Goal: Book appointment/travel/reservation

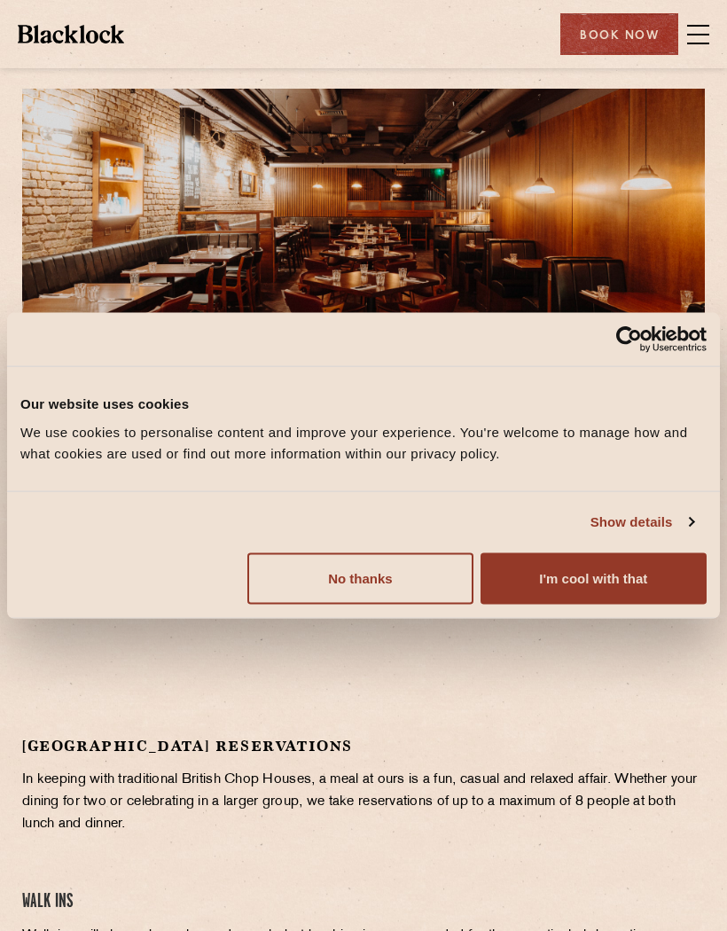
click at [599, 582] on button "I'm cool with that" at bounding box center [594, 577] width 226 height 51
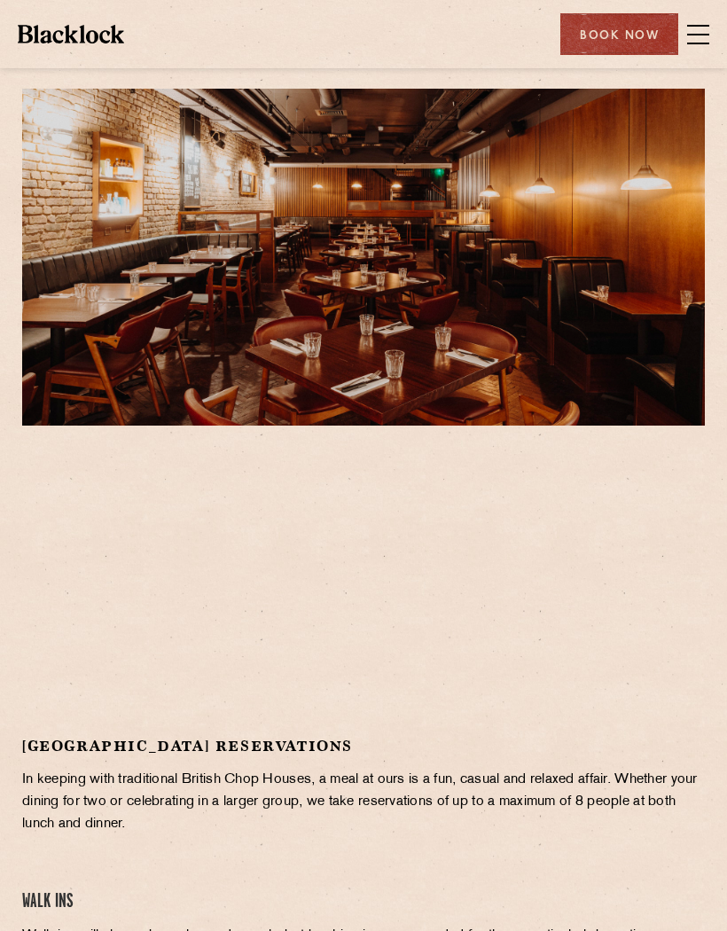
click at [702, 26] on span at bounding box center [698, 26] width 22 height 2
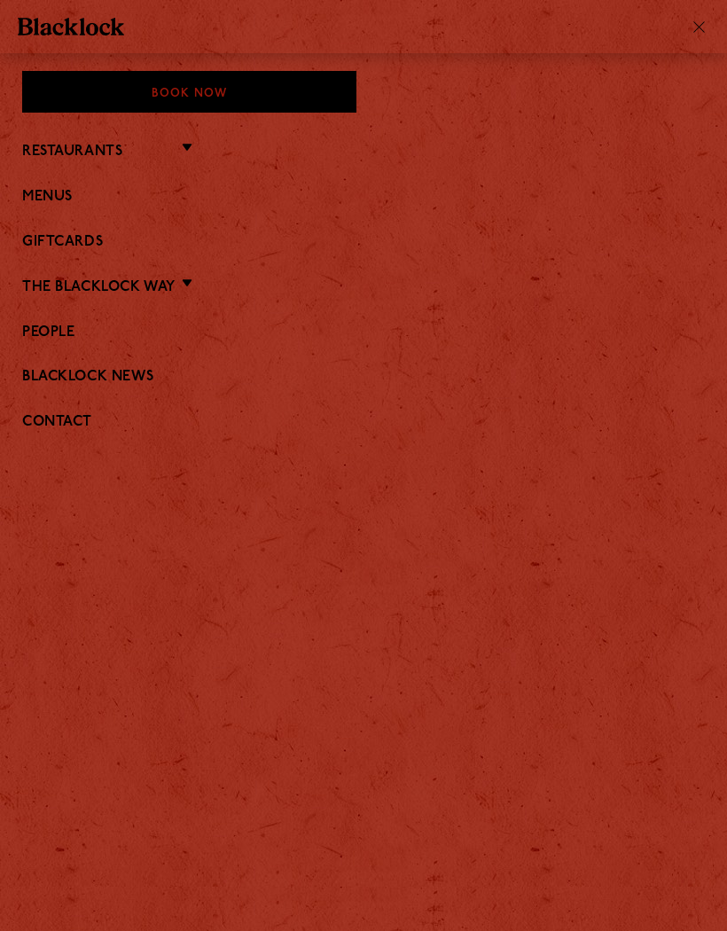
click at [54, 192] on link "Menus" at bounding box center [363, 197] width 683 height 17
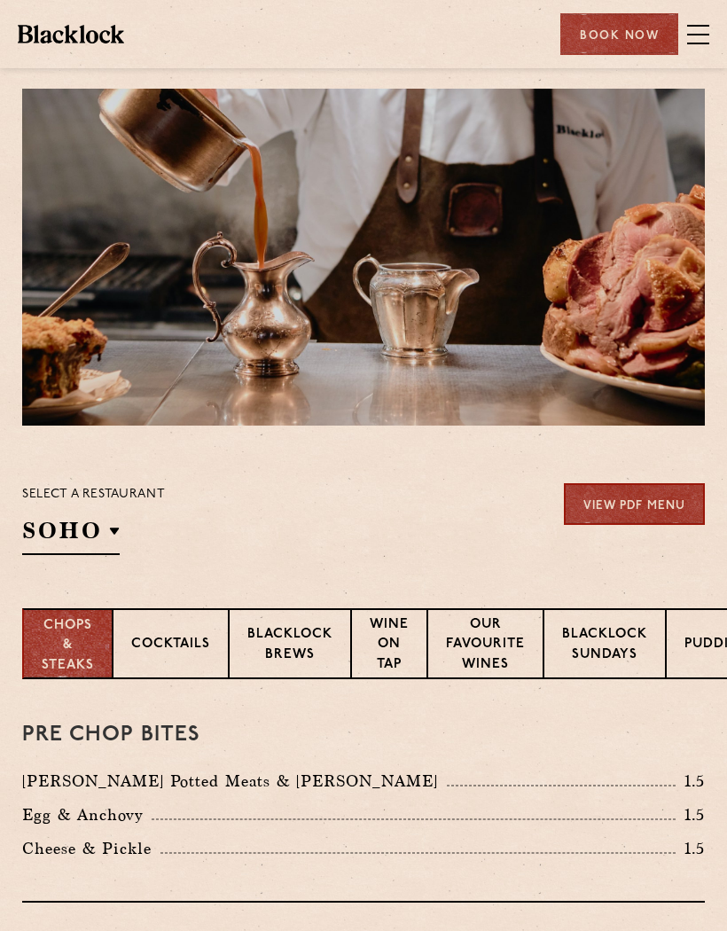
click at [0, 0] on p "[GEOGRAPHIC_DATA]" at bounding box center [0, 0] width 0 height 0
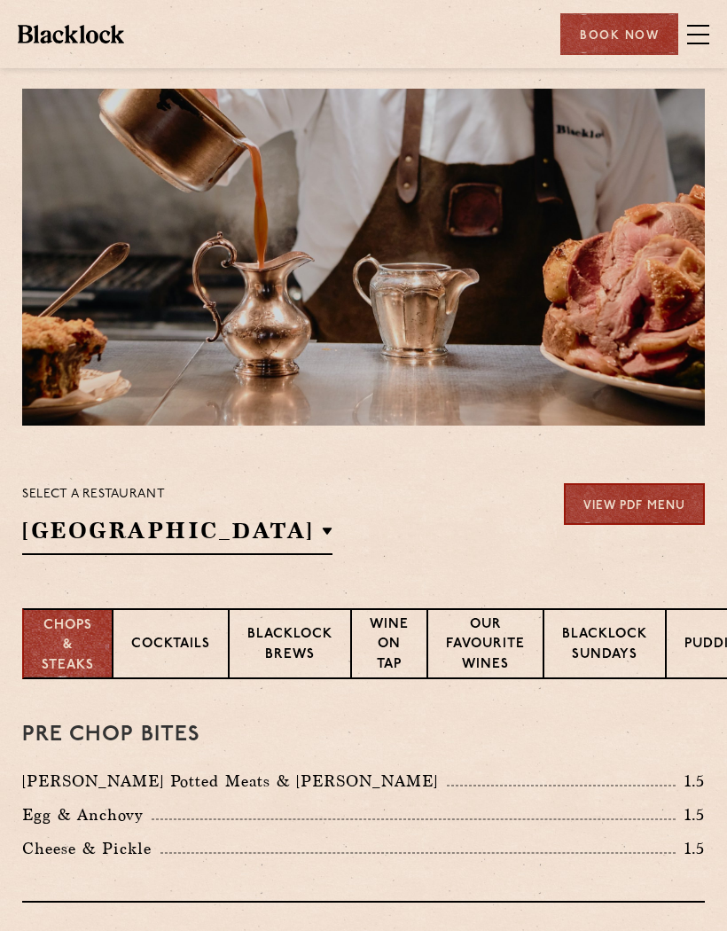
click at [411, 543] on div "Select a restaurant [GEOGRAPHIC_DATA] [GEOGRAPHIC_DATA] [GEOGRAPHIC_DATA] [GEOG…" at bounding box center [363, 519] width 683 height 72
click at [629, 34] on div "Book Now" at bounding box center [619, 34] width 118 height 42
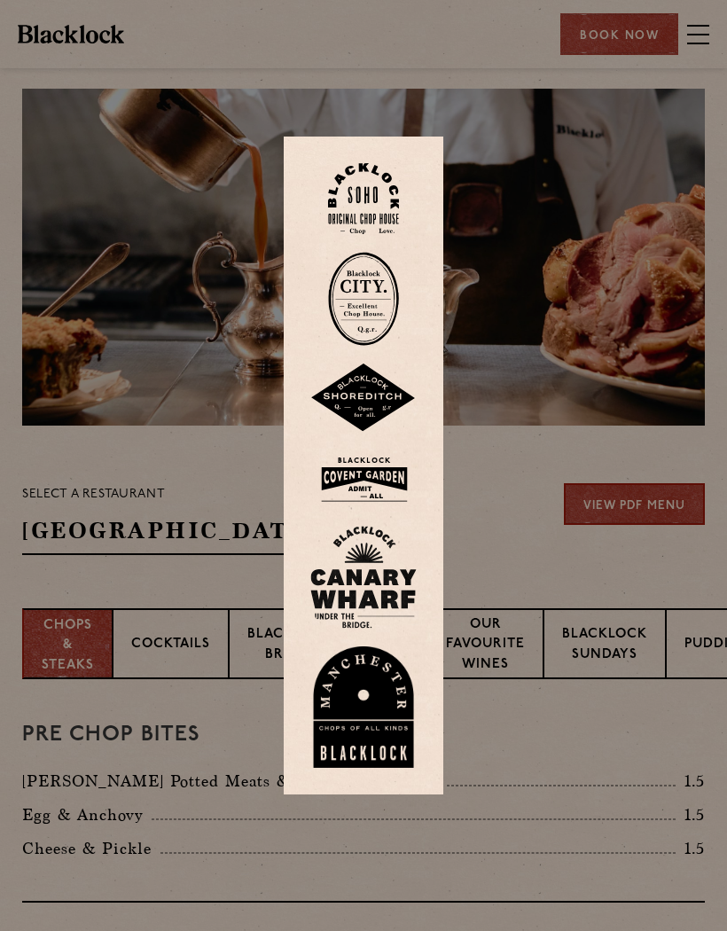
click at [360, 508] on img at bounding box center [363, 479] width 106 height 58
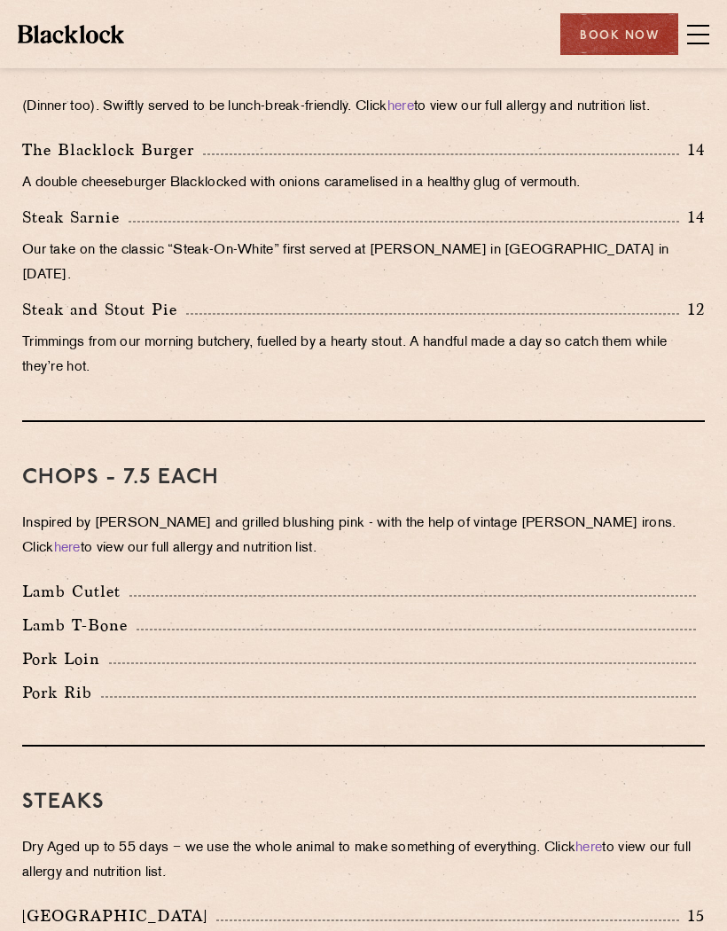
scroll to position [1145, 0]
